Goal: Obtain resource: Download file/media

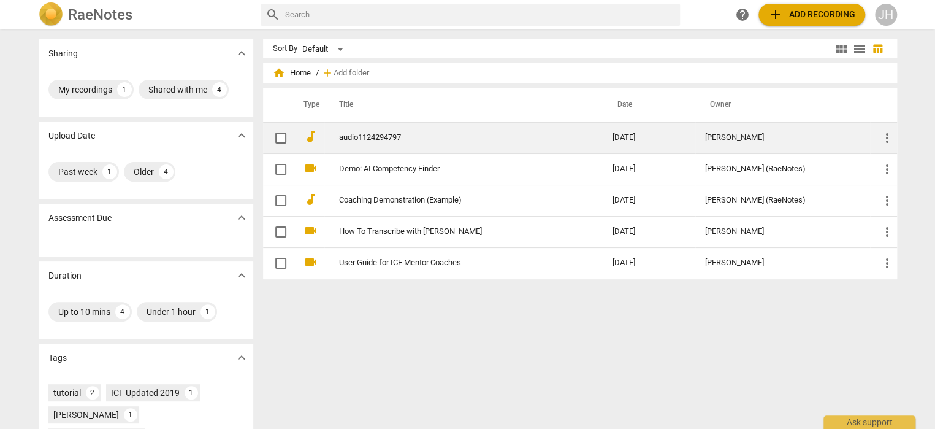
click at [389, 136] on link "audio1124294797" at bounding box center [453, 137] width 229 height 9
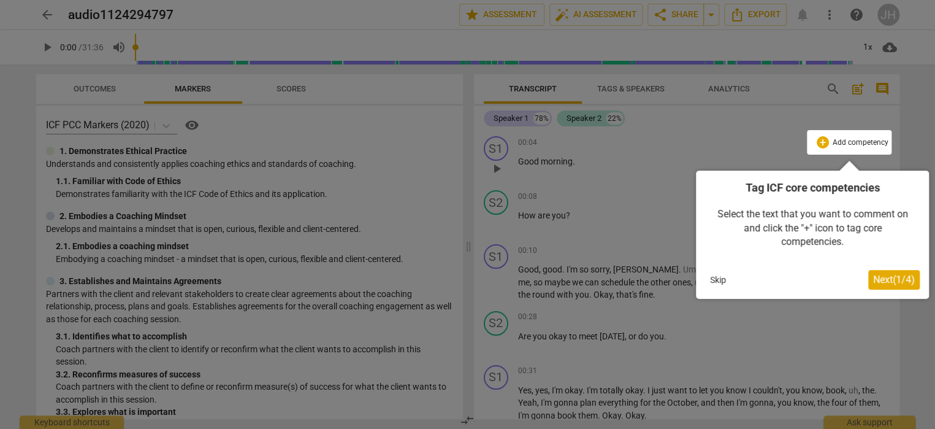
click at [887, 277] on span "Next ( 1 / 4 )" at bounding box center [894, 280] width 42 height 12
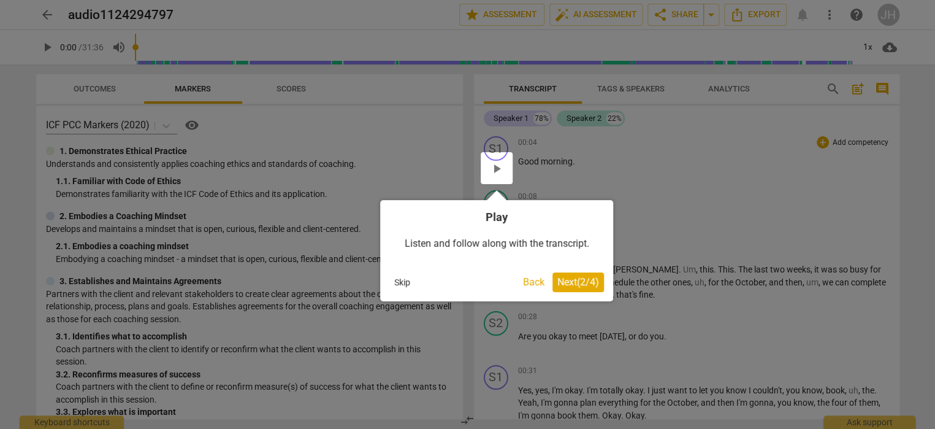
click at [567, 278] on span "Next ( 2 / 4 )" at bounding box center [578, 282] width 42 height 12
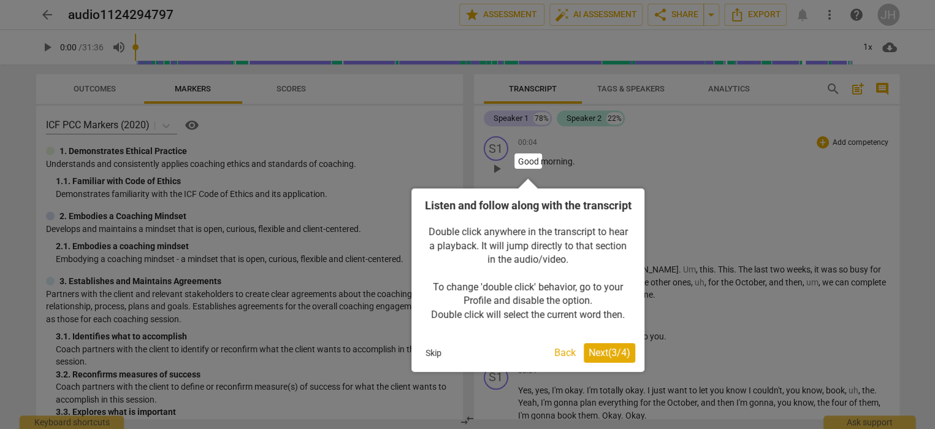
click at [603, 358] on span "Next ( 3 / 4 )" at bounding box center [610, 352] width 42 height 12
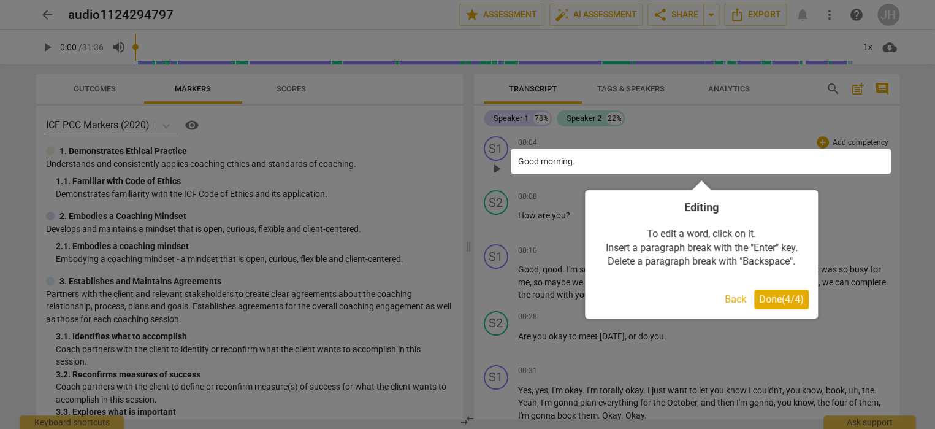
click at [778, 296] on span "Done ( 4 / 4 )" at bounding box center [781, 299] width 45 height 12
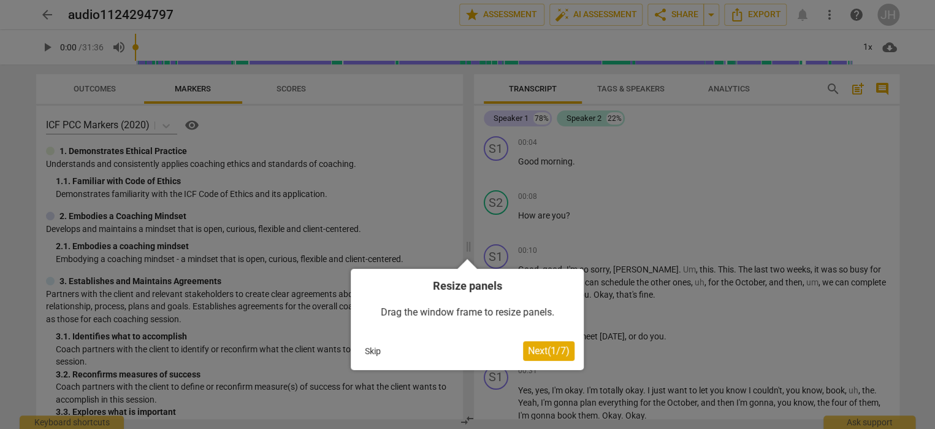
click at [537, 350] on span "Next ( 1 / 7 )" at bounding box center [549, 351] width 42 height 12
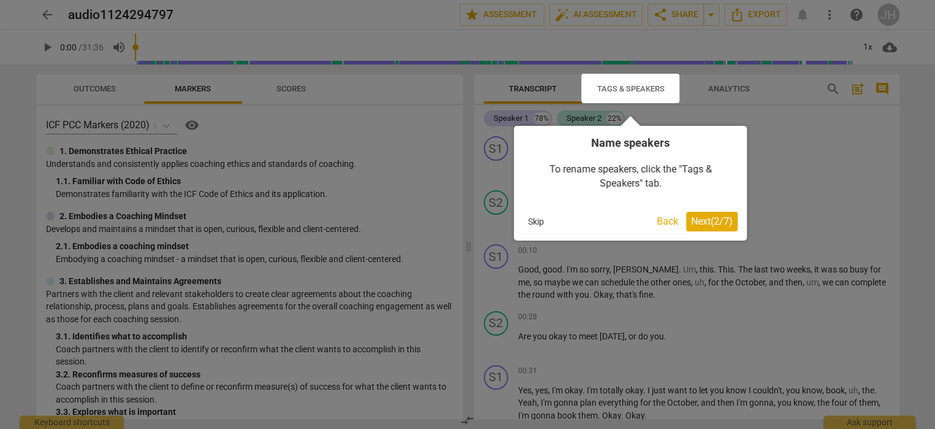
click at [712, 215] on button "Next ( 2 / 7 )" at bounding box center [712, 222] width 52 height 20
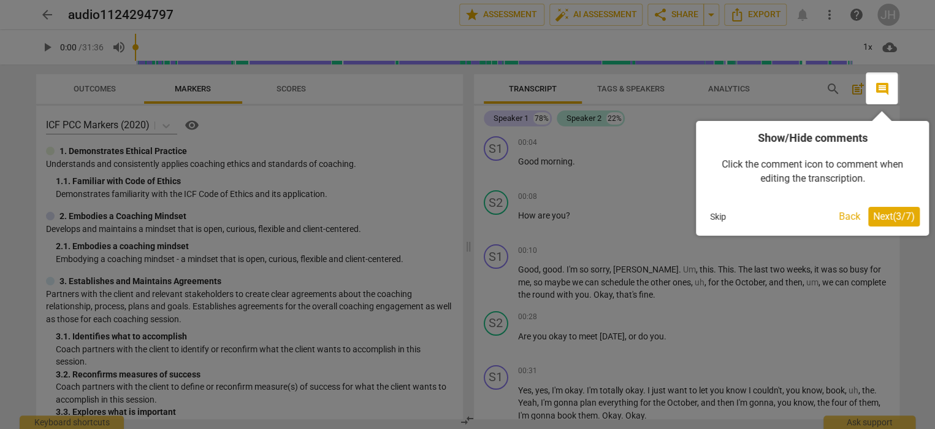
click at [884, 215] on span "Next ( 3 / 7 )" at bounding box center [894, 216] width 42 height 12
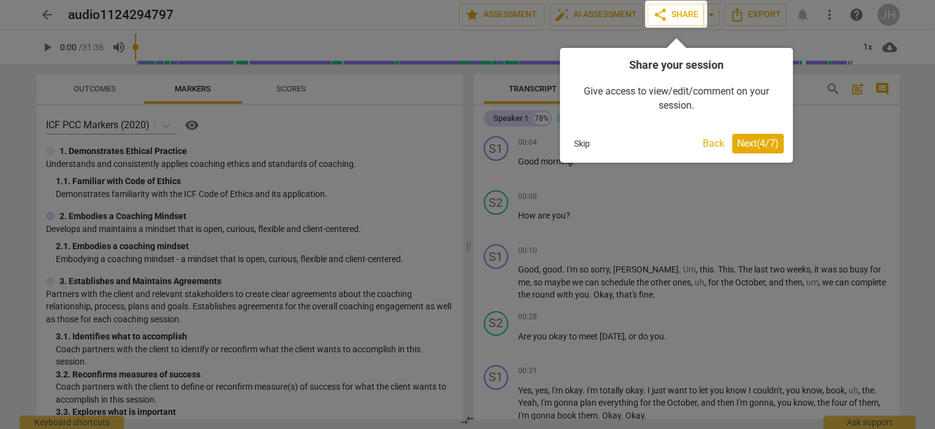
click at [766, 139] on span "Next ( 4 / 7 )" at bounding box center [758, 143] width 42 height 12
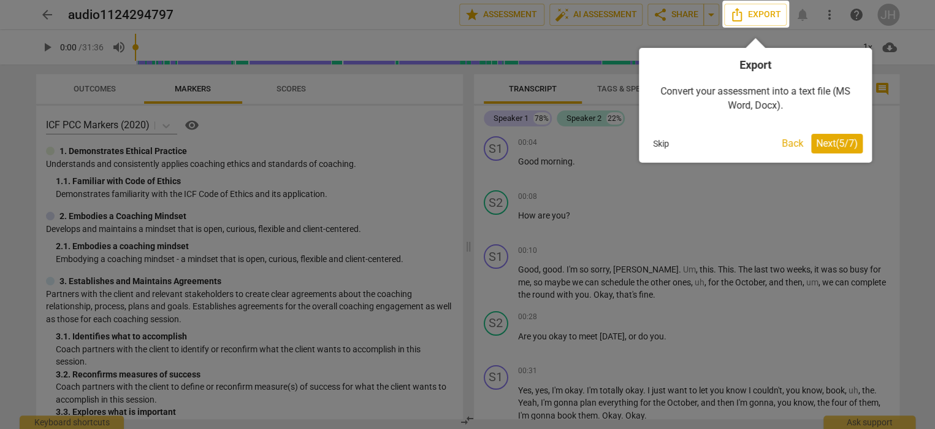
click at [841, 142] on span "Next ( 5 / 7 )" at bounding box center [837, 143] width 42 height 12
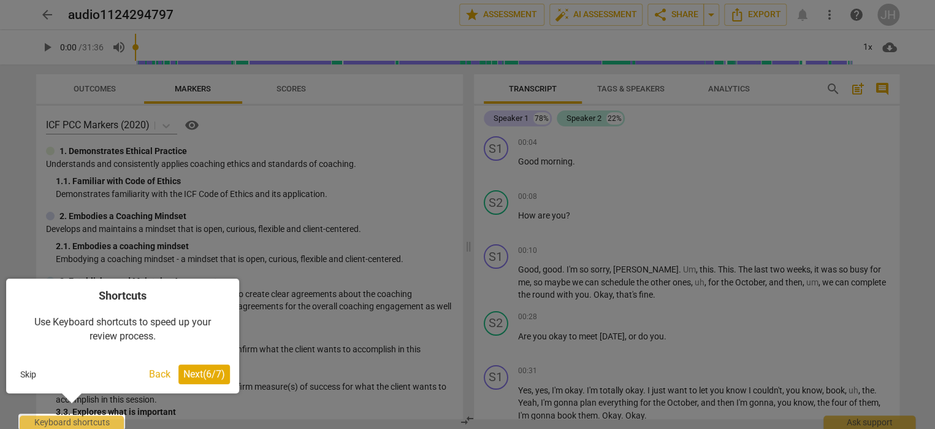
click at [194, 369] on span "Next ( 6 / 7 )" at bounding box center [204, 374] width 42 height 12
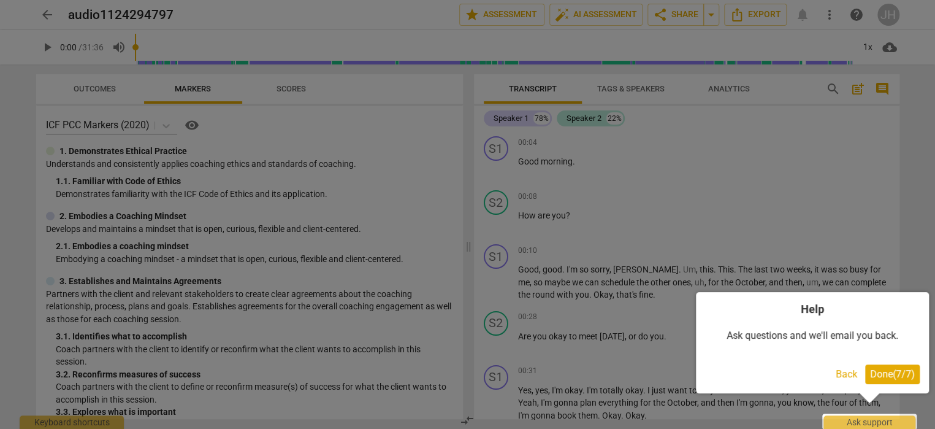
click at [898, 371] on span "Done ( 7 / 7 )" at bounding box center [892, 374] width 45 height 12
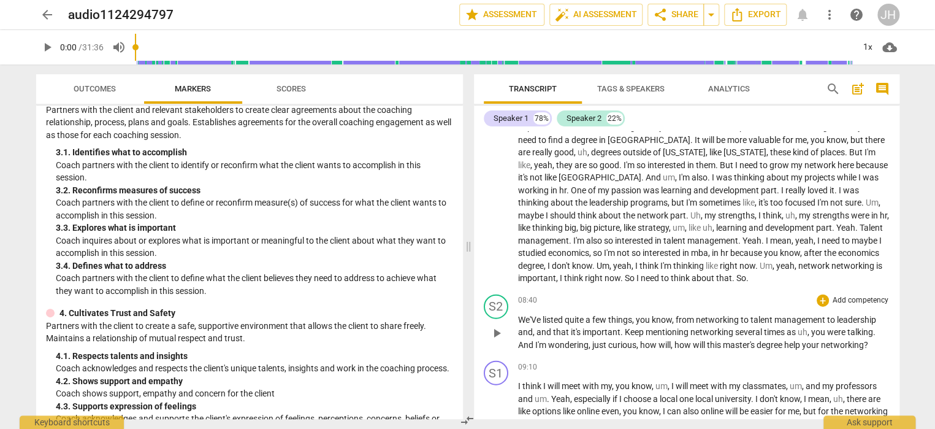
scroll to position [1472, 0]
